Goal: Book appointment/travel/reservation

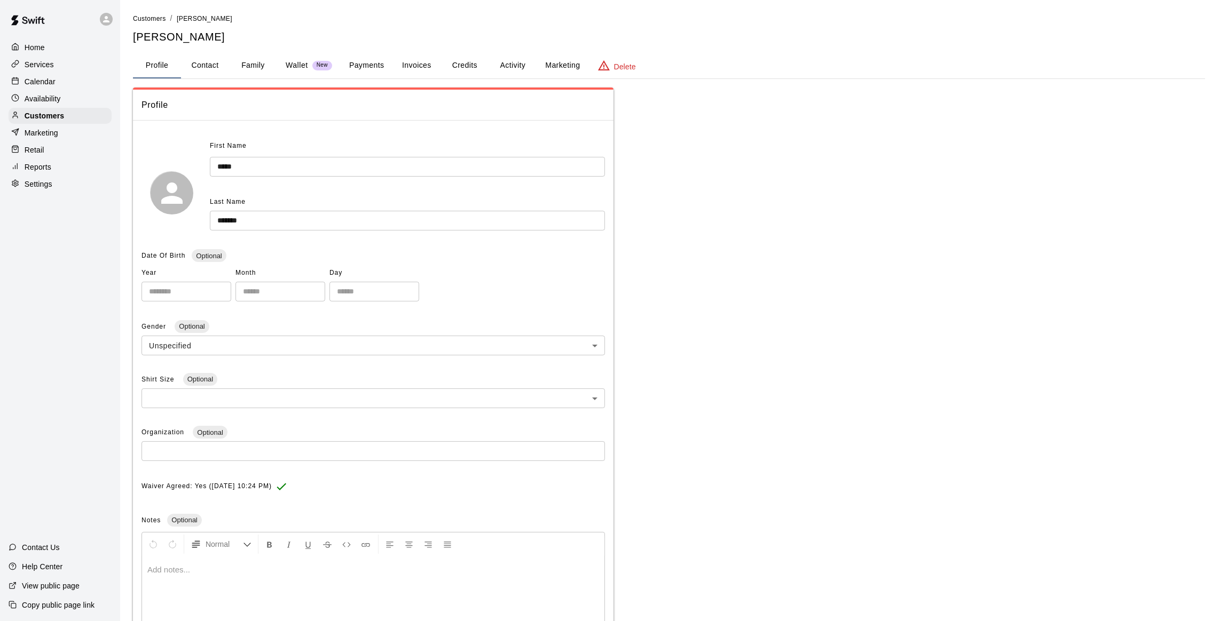
click at [46, 80] on p "Calendar" at bounding box center [40, 81] width 31 height 11
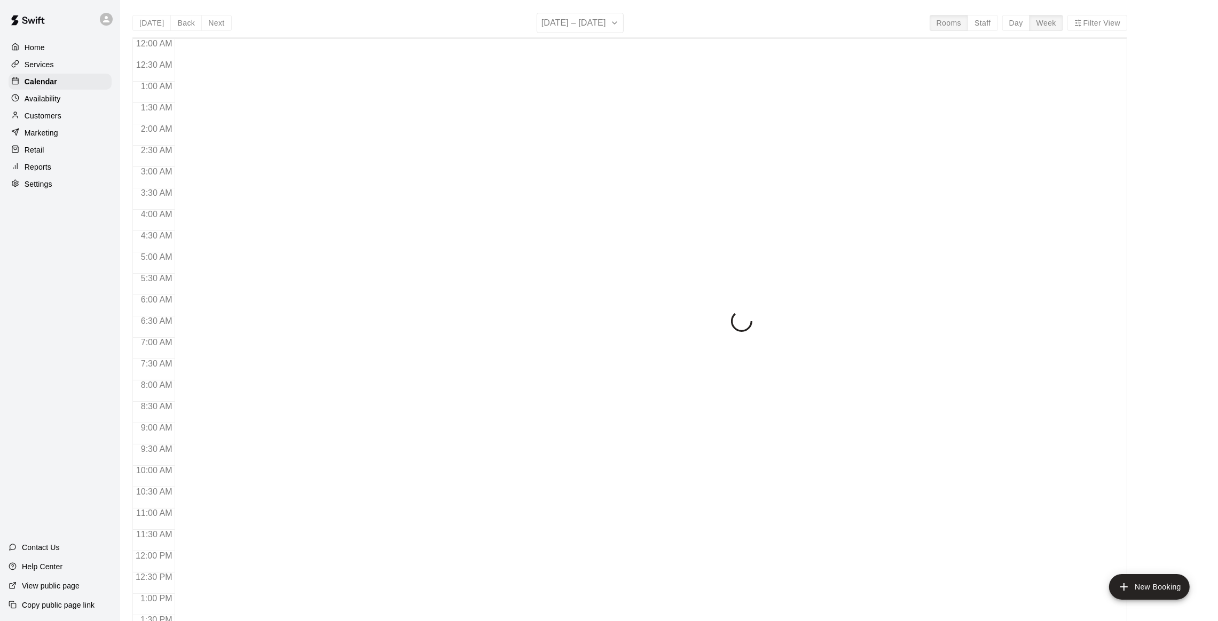
scroll to position [430, 0]
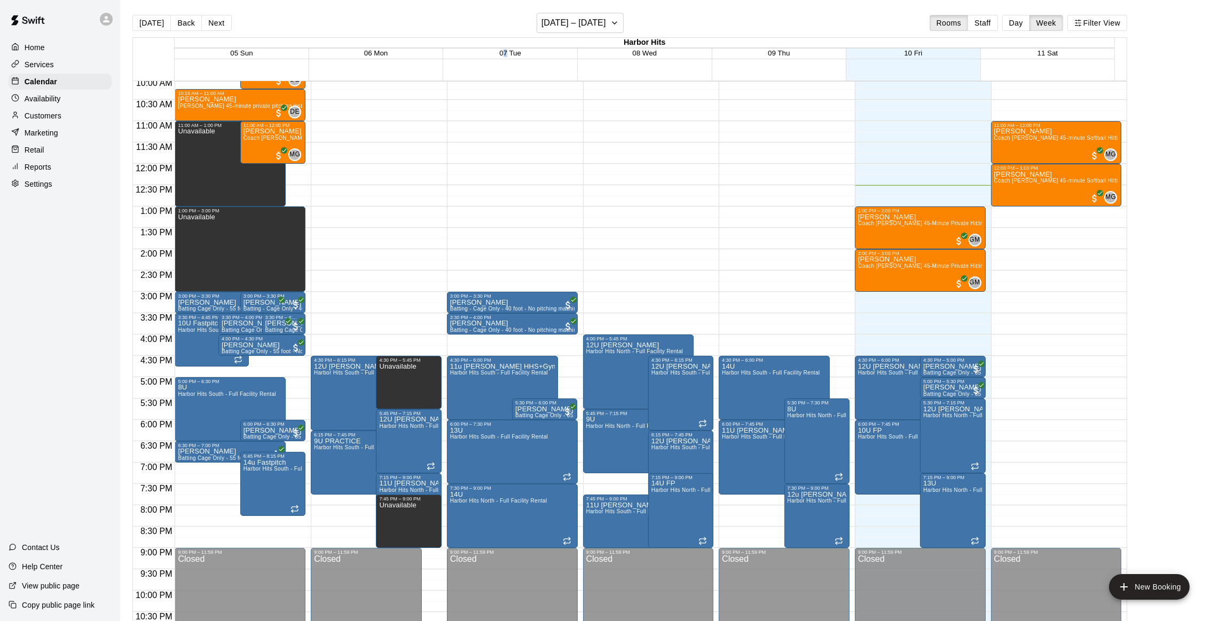
click at [509, 55] on span "07 Tue" at bounding box center [510, 53] width 22 height 8
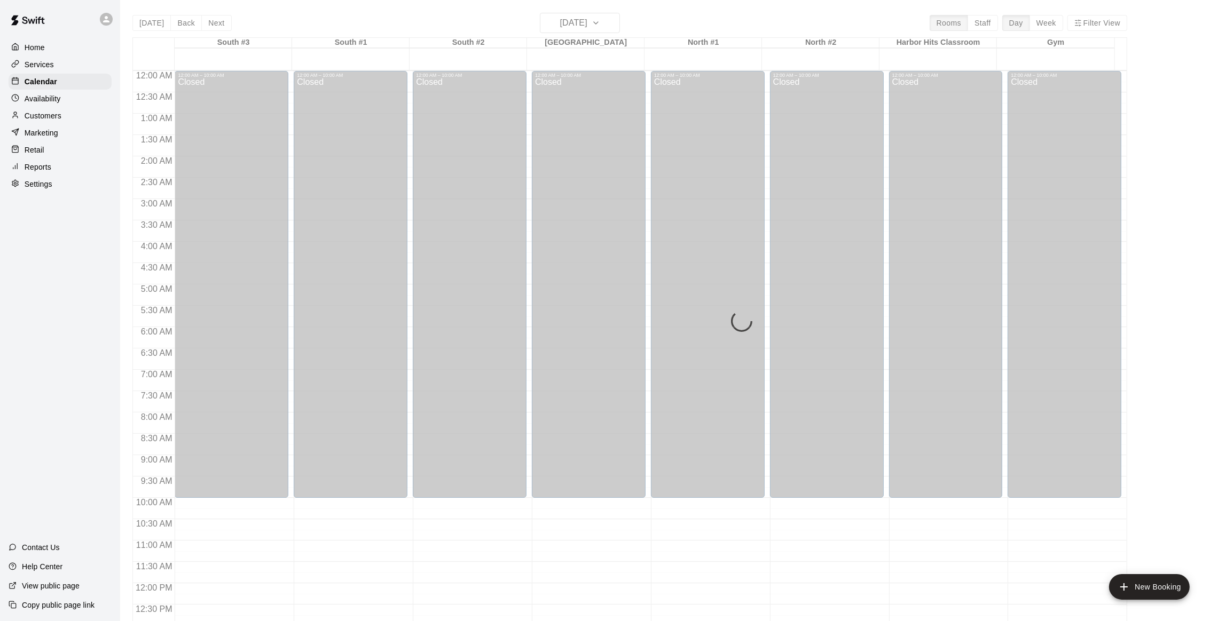
scroll to position [463, 0]
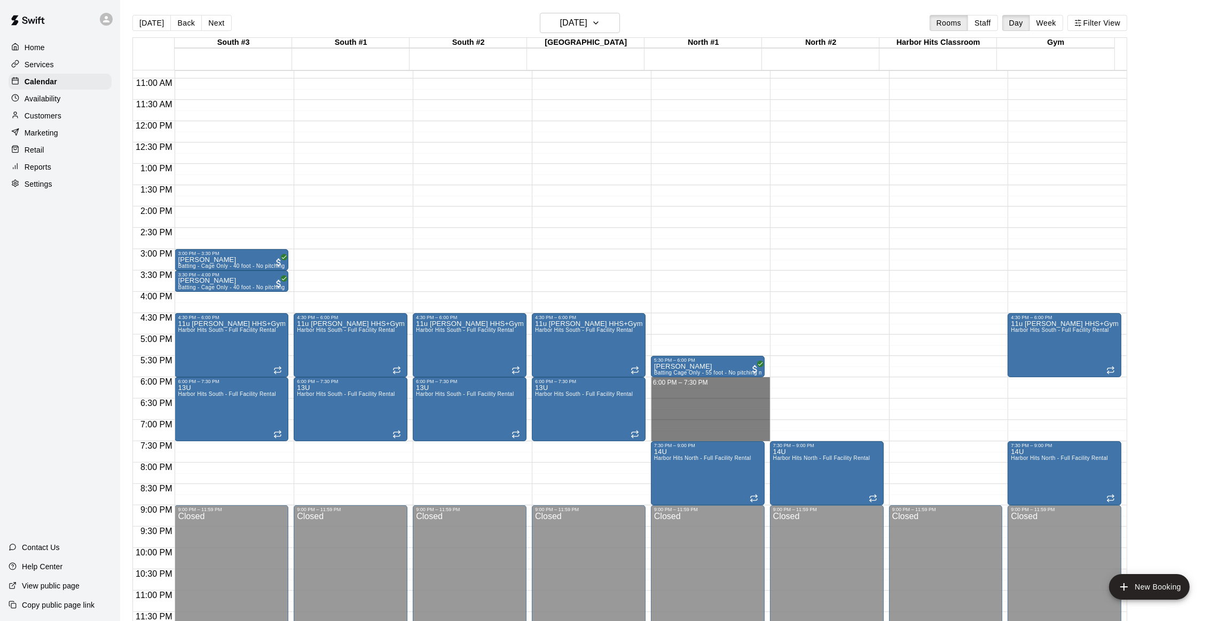
drag, startPoint x: 693, startPoint y: 381, endPoint x: 691, endPoint y: 432, distance: 51.3
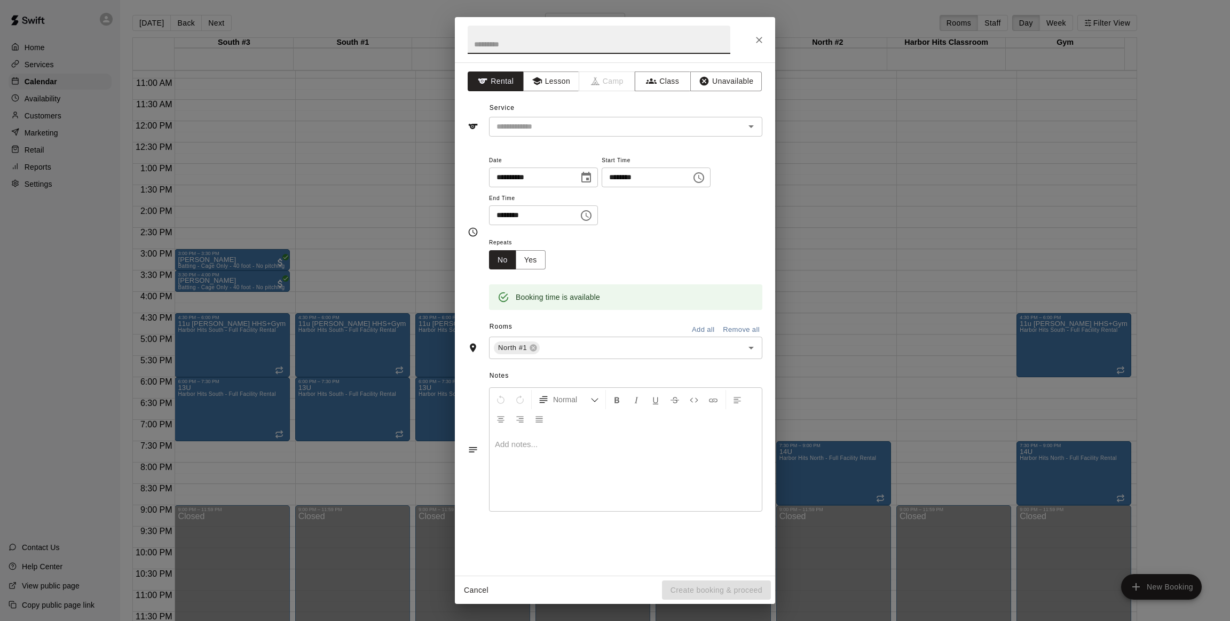
click at [577, 41] on input "text" at bounding box center [599, 40] width 263 height 28
type input "**********"
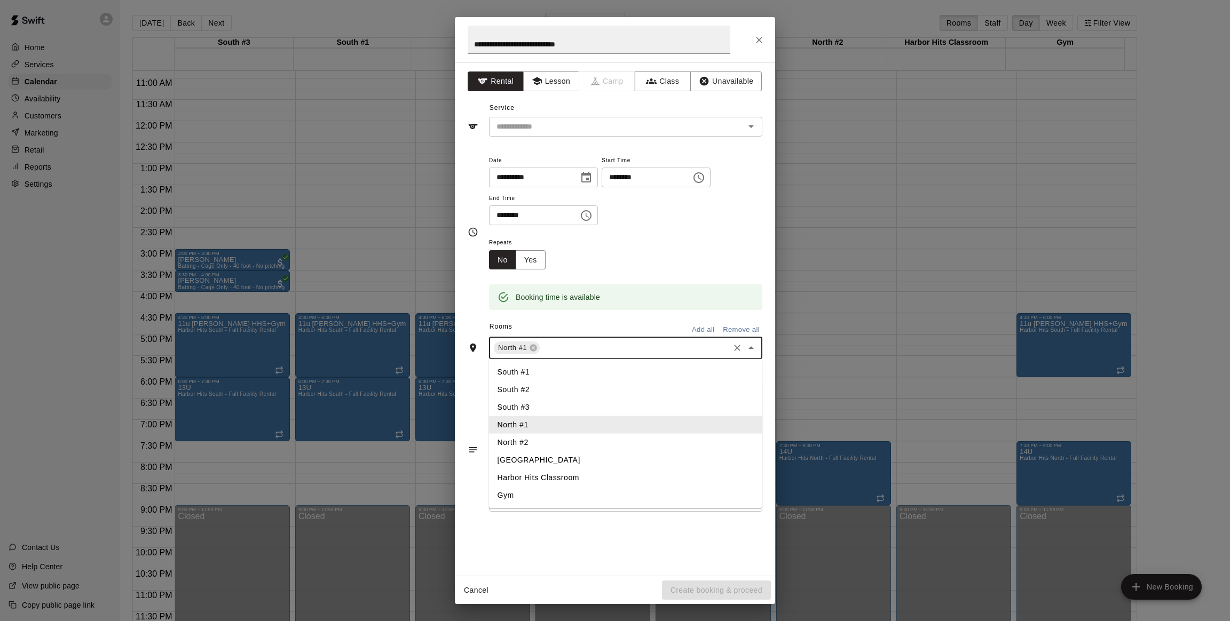
click at [597, 345] on input "text" at bounding box center [634, 348] width 186 height 13
click at [521, 441] on li "North #2" at bounding box center [625, 443] width 273 height 18
click at [523, 472] on li "Harbor Hits Classroom" at bounding box center [625, 478] width 273 height 18
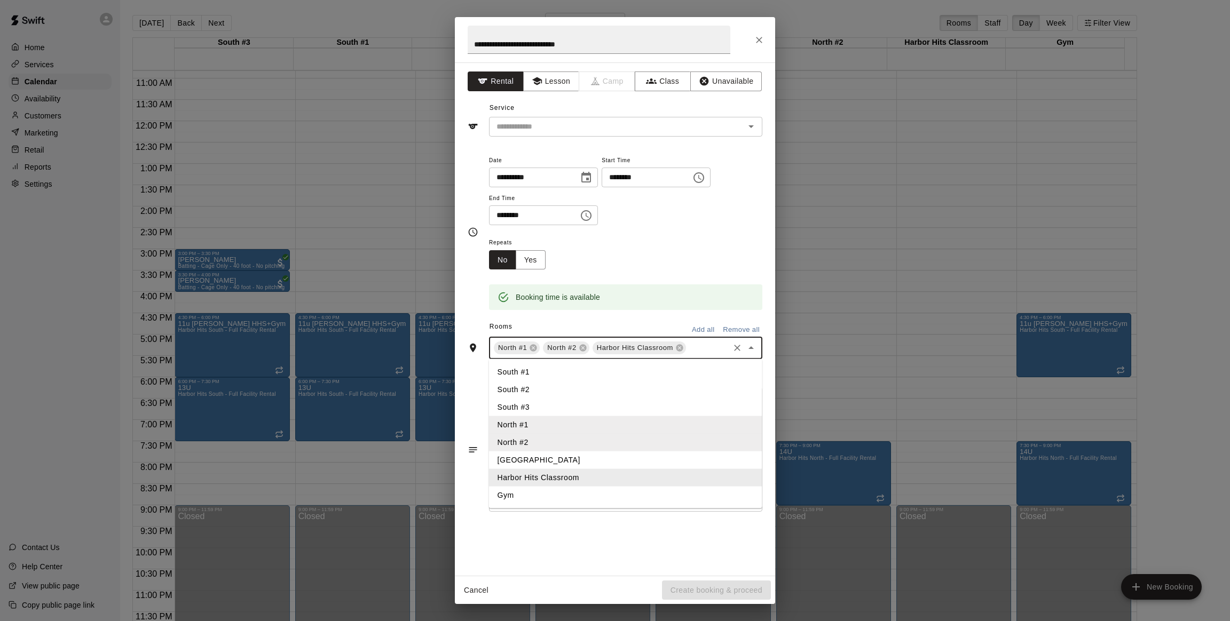
click at [523, 472] on li "Harbor Hits Classroom" at bounding box center [625, 478] width 273 height 18
click at [515, 493] on li "Gym" at bounding box center [625, 496] width 273 height 18
click at [514, 127] on input "text" at bounding box center [609, 126] width 235 height 13
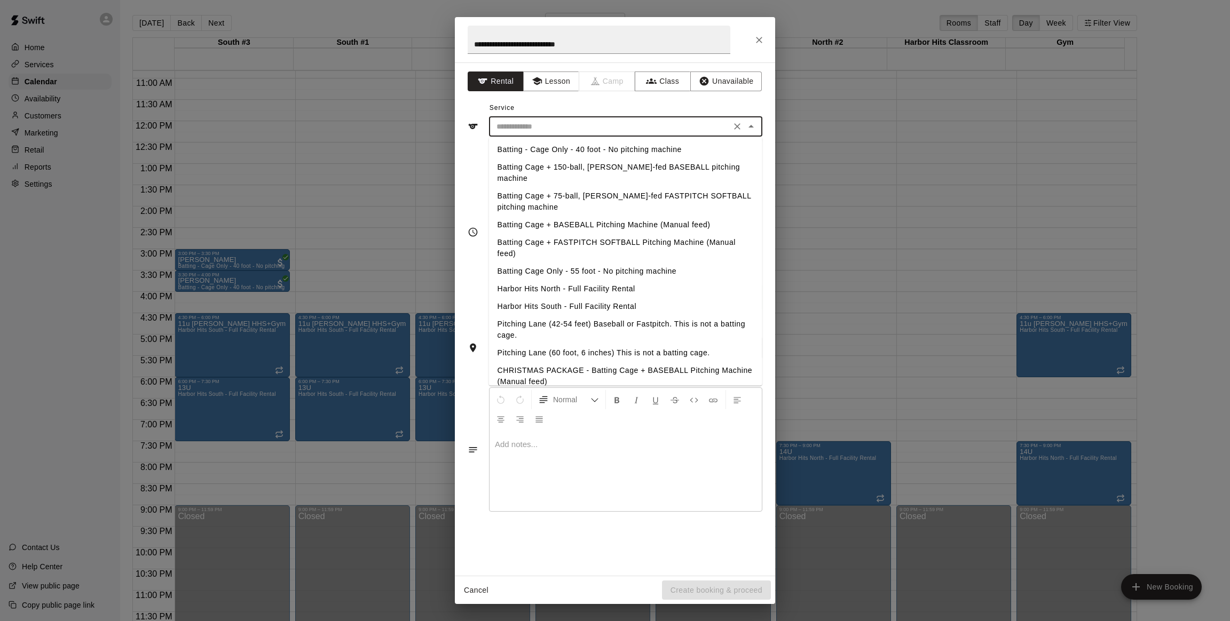
click at [523, 280] on li "Harbor Hits North - Full Facility Rental" at bounding box center [625, 289] width 273 height 18
type input "**********"
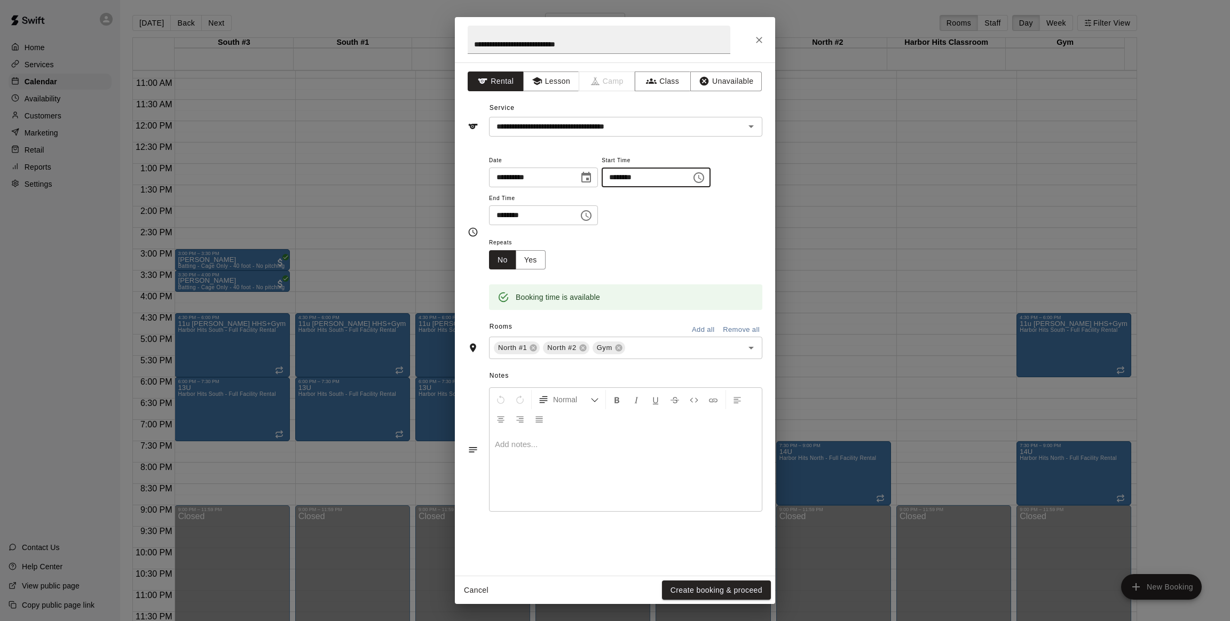
click at [644, 179] on input "********" at bounding box center [643, 178] width 82 height 20
click at [524, 258] on button "Yes" at bounding box center [531, 260] width 30 height 20
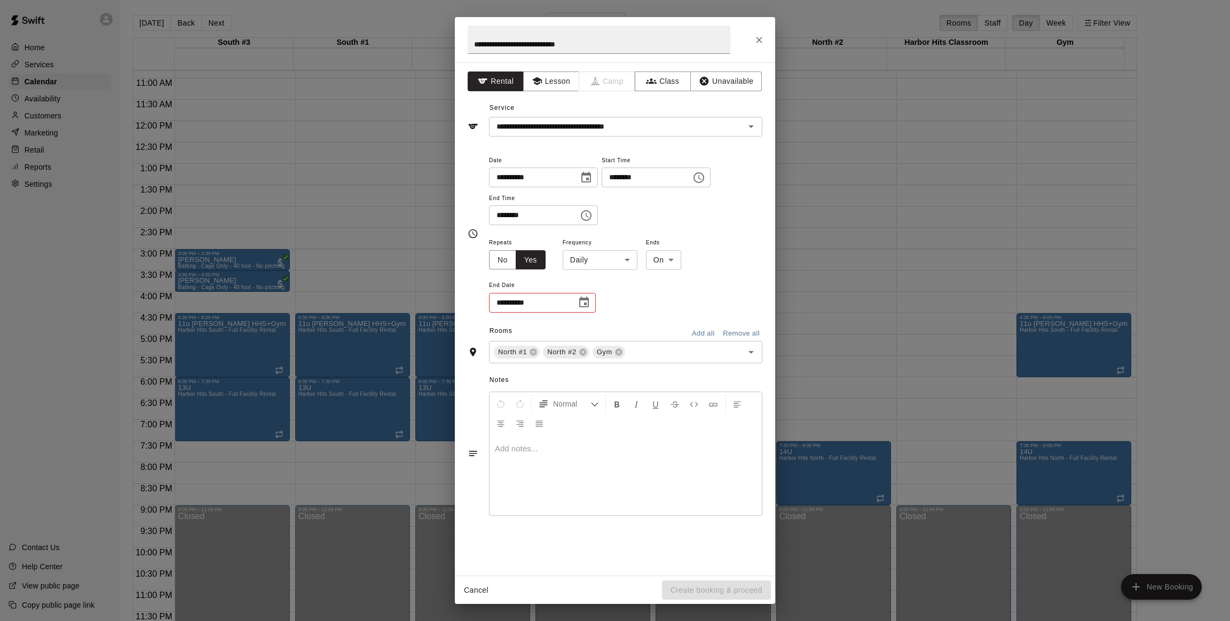
click at [595, 262] on body "Home Services Calendar Availability Customers Marketing Retail Reports Settings…" at bounding box center [615, 319] width 1230 height 638
click at [590, 296] on li "Weekly [DATE]" at bounding box center [599, 301] width 133 height 18
type input "******"
click at [581, 303] on icon "Choose date" at bounding box center [584, 302] width 13 height 13
click at [640, 328] on icon "Next month" at bounding box center [642, 329] width 13 height 13
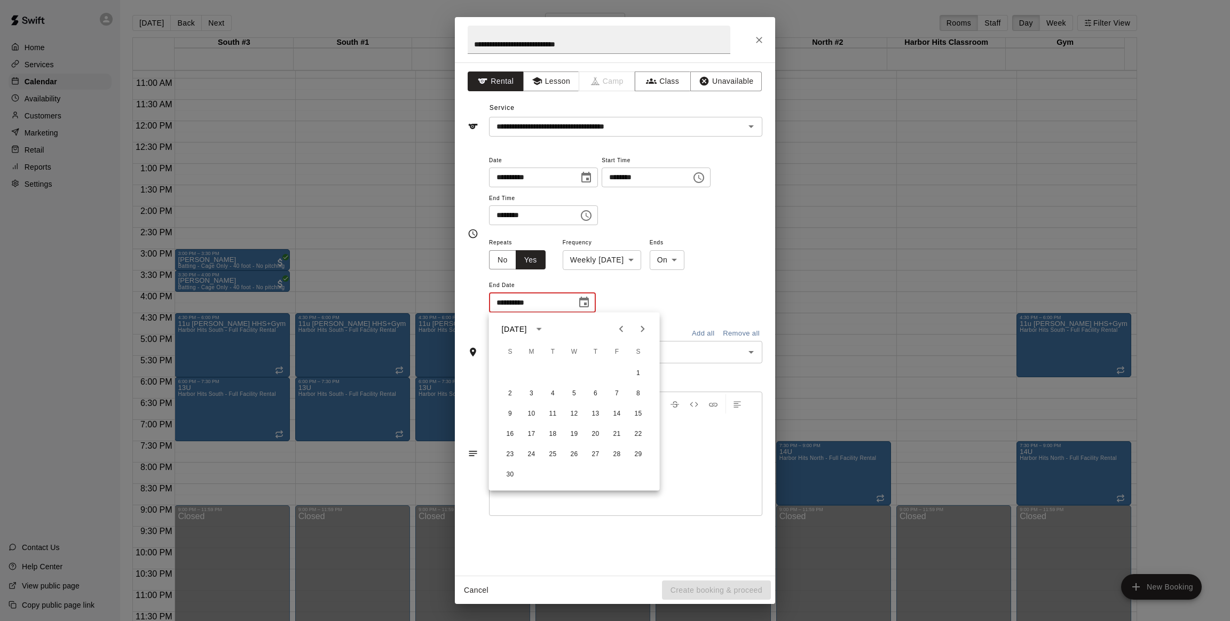
click at [640, 328] on icon "Next month" at bounding box center [642, 329] width 13 height 13
click at [548, 432] on button "24" at bounding box center [552, 434] width 19 height 19
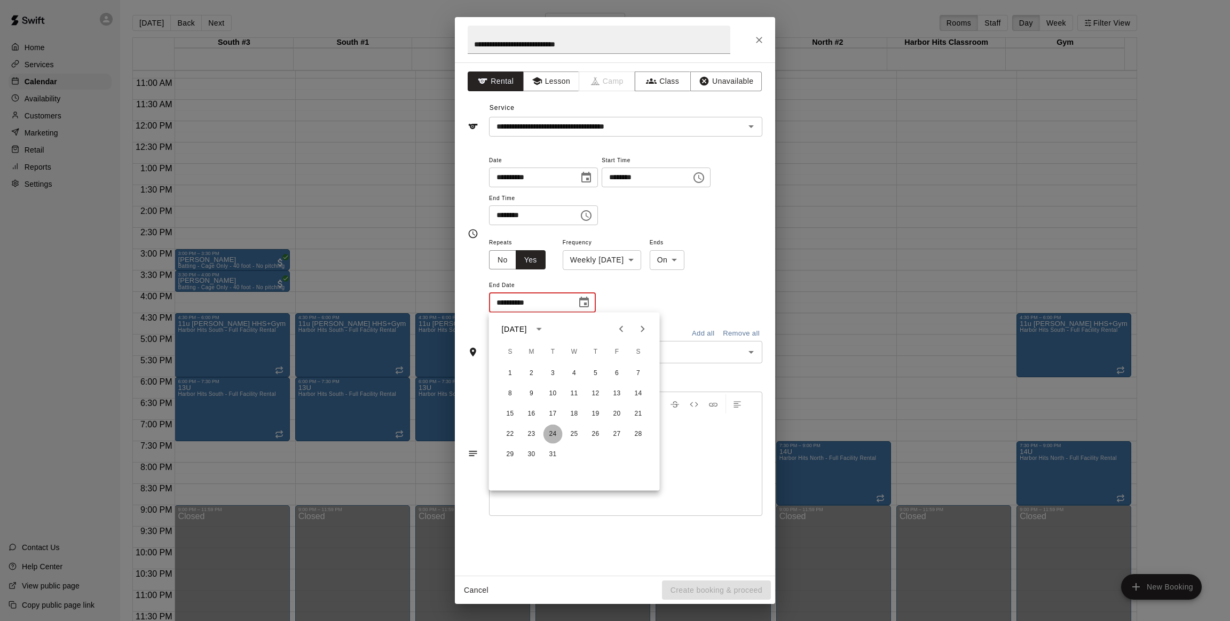
type input "**********"
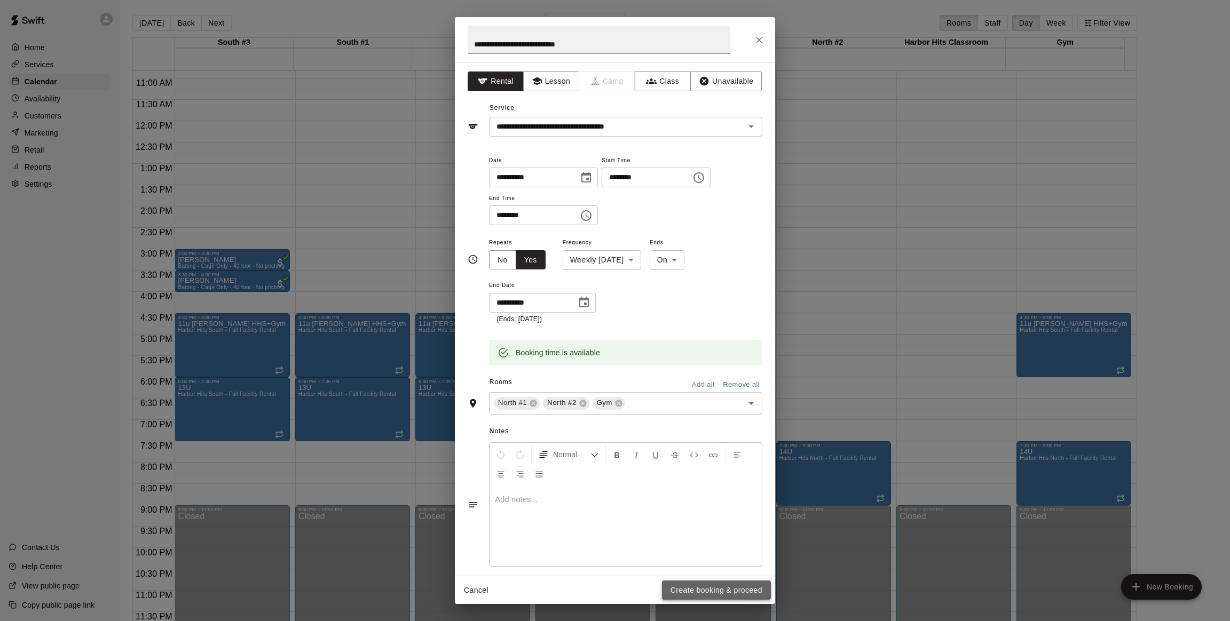
click at [712, 590] on button "Create booking & proceed" at bounding box center [716, 591] width 109 height 20
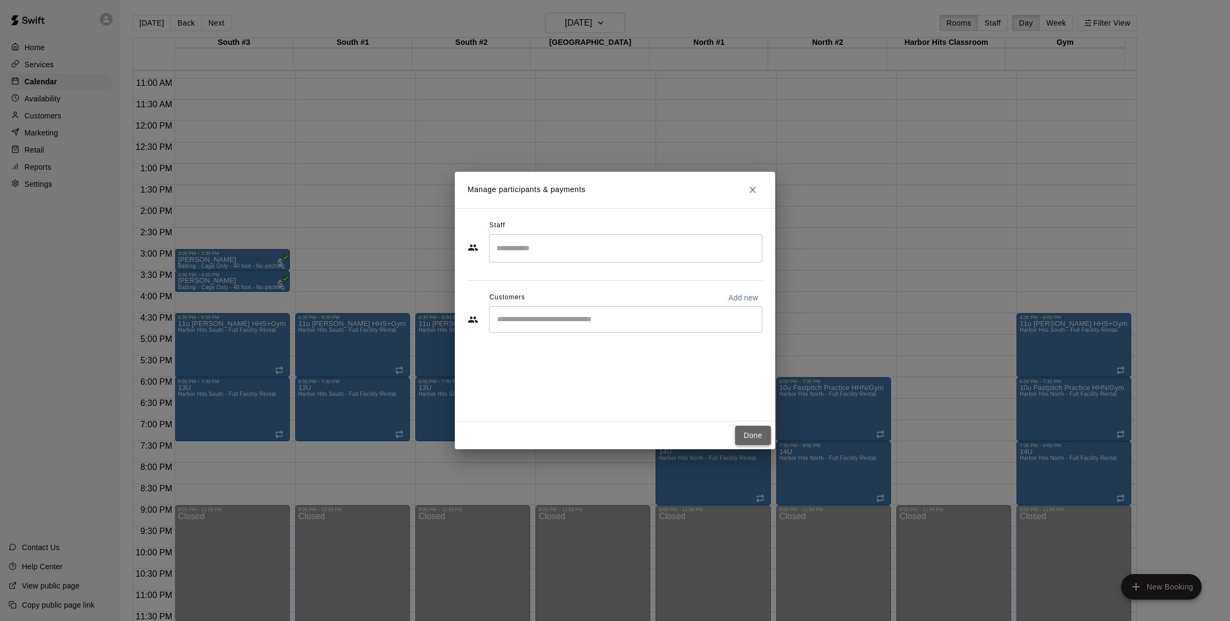
click at [755, 437] on button "Done" at bounding box center [753, 436] width 36 height 20
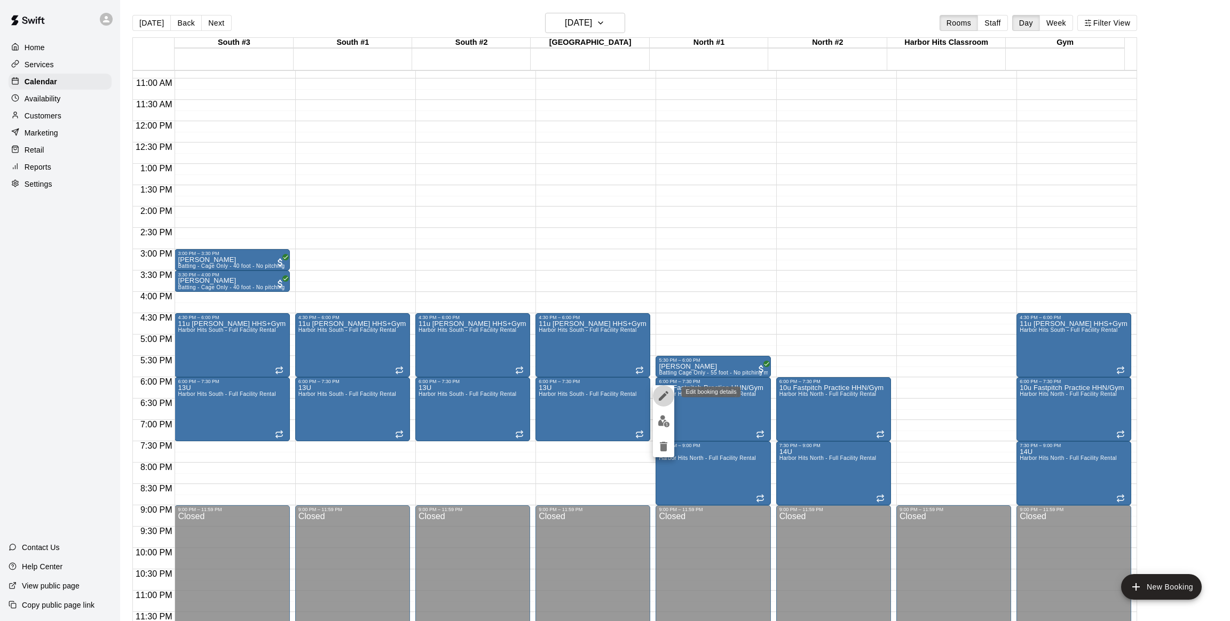
click at [666, 397] on icon "edit" at bounding box center [663, 396] width 13 height 13
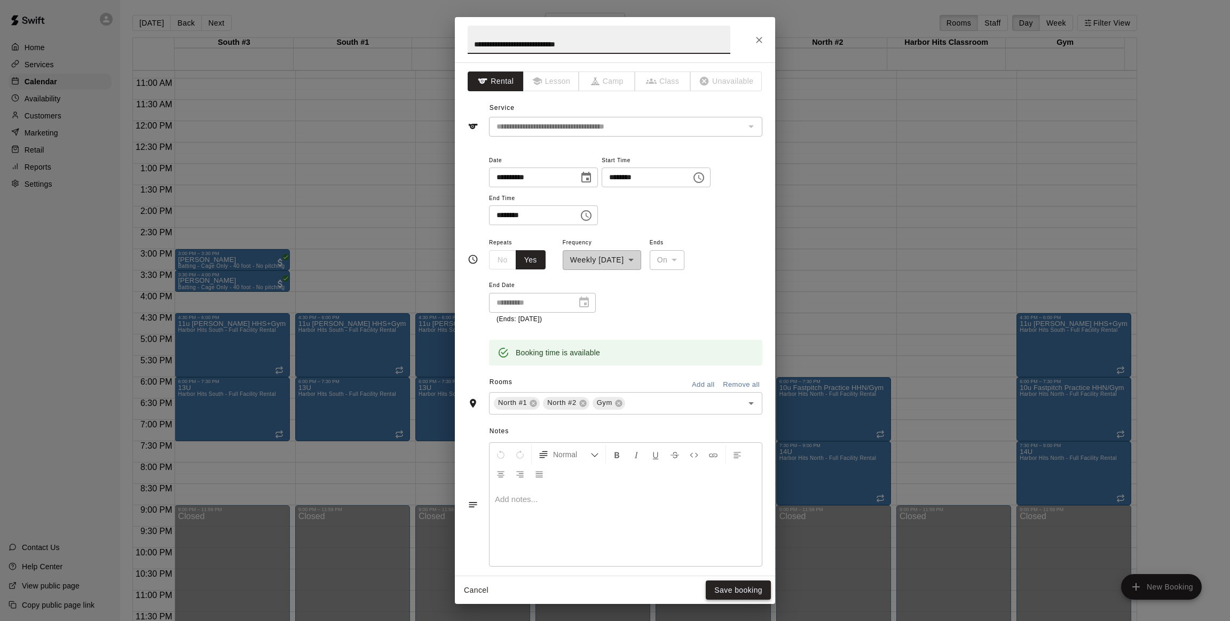
click at [728, 592] on button "Save booking" at bounding box center [738, 591] width 65 height 20
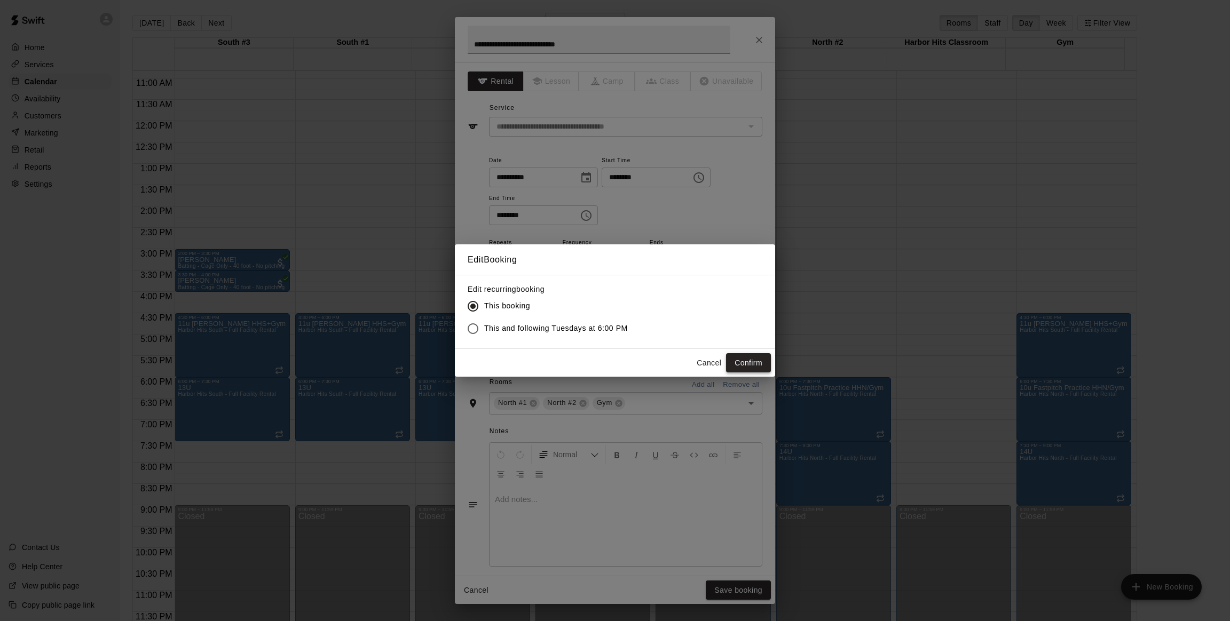
click at [735, 357] on button "Confirm" at bounding box center [748, 363] width 45 height 20
